Goal: Task Accomplishment & Management: Use online tool/utility

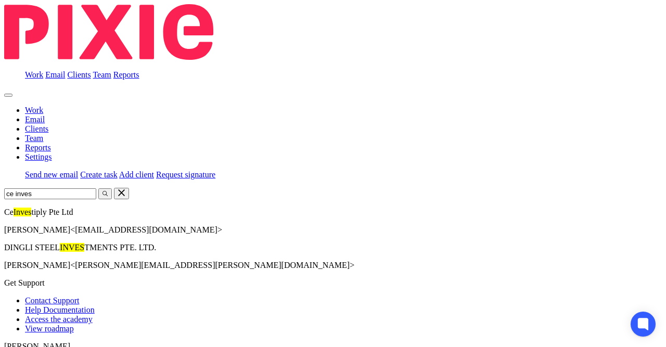
type input "ce inves"
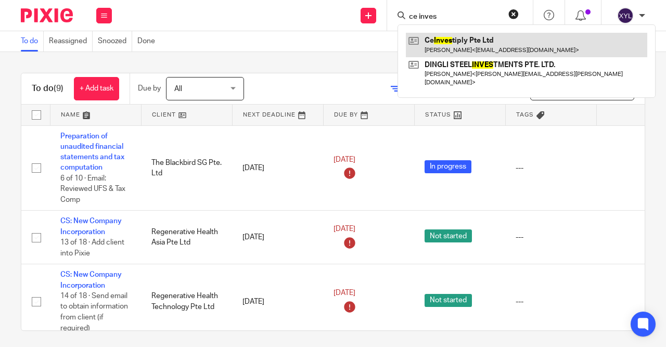
click at [472, 47] on link at bounding box center [527, 45] width 242 height 24
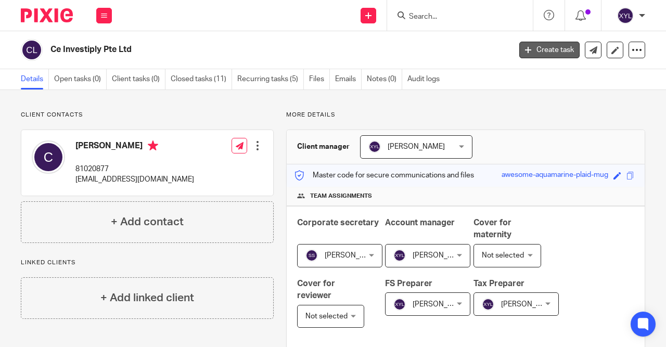
click at [549, 48] on link "Create task" at bounding box center [550, 50] width 60 height 17
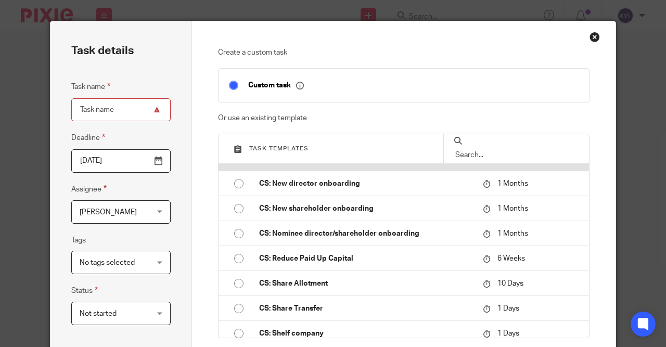
scroll to position [525, 0]
